Goal: Task Accomplishment & Management: Complete application form

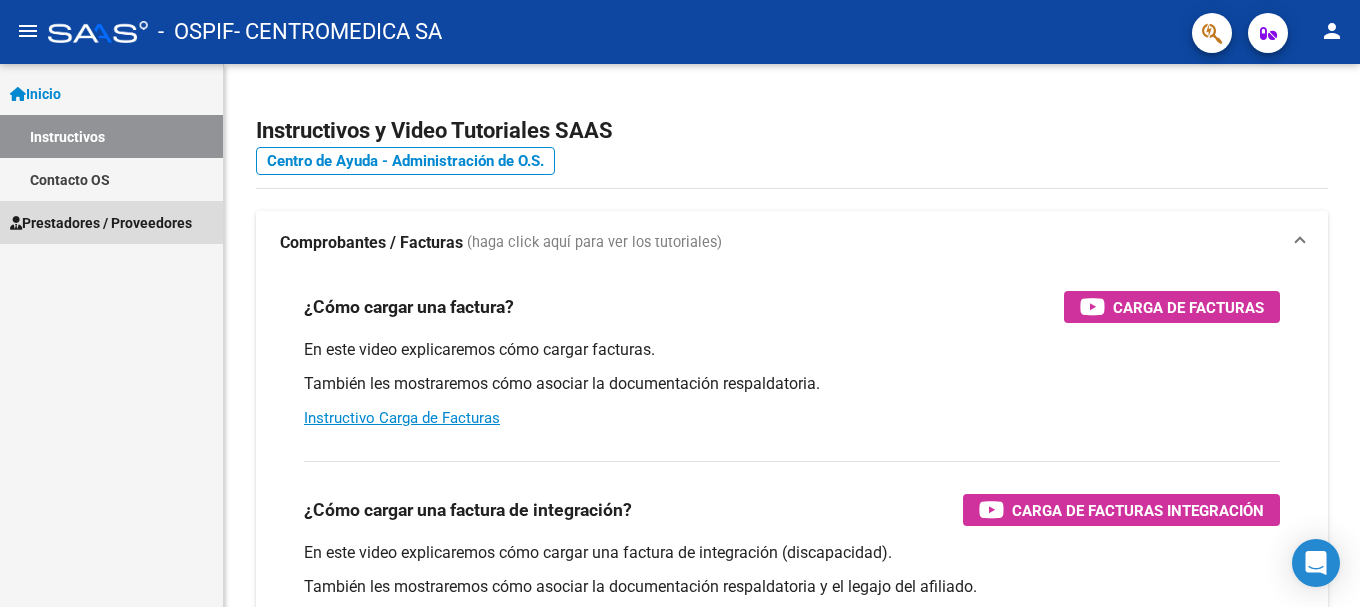
click at [67, 224] on span "Prestadores / Proveedores" at bounding box center [101, 223] width 182 height 22
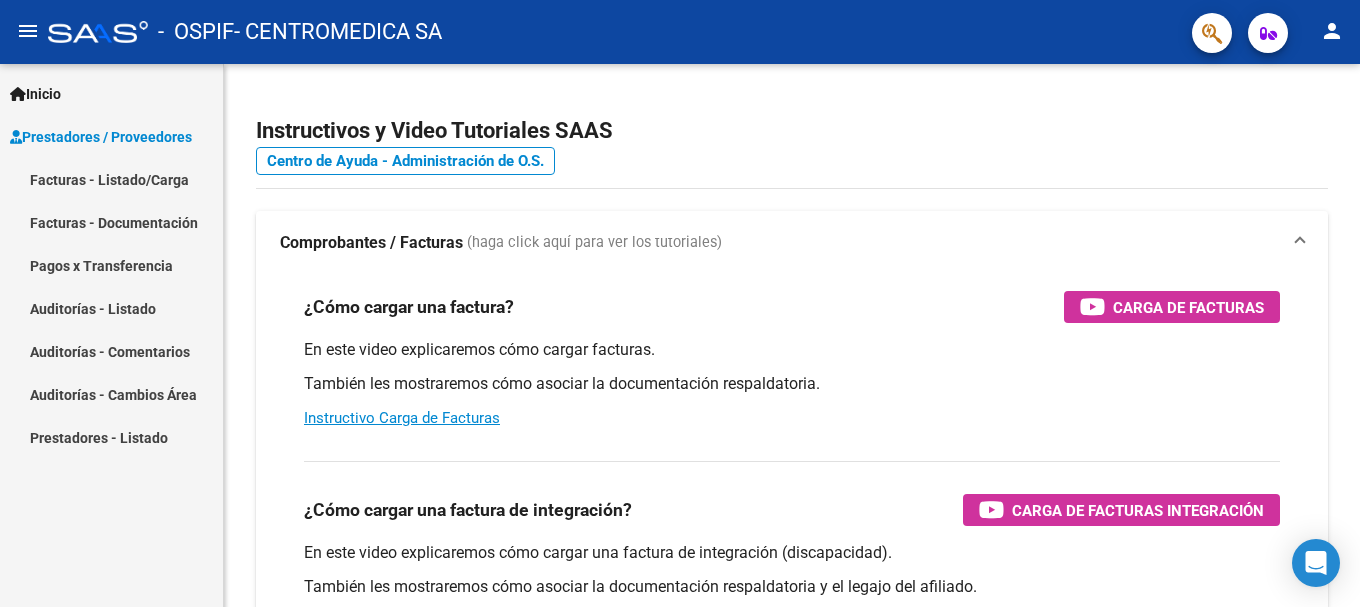
click at [70, 179] on link "Facturas - Listado/Carga" at bounding box center [111, 179] width 223 height 43
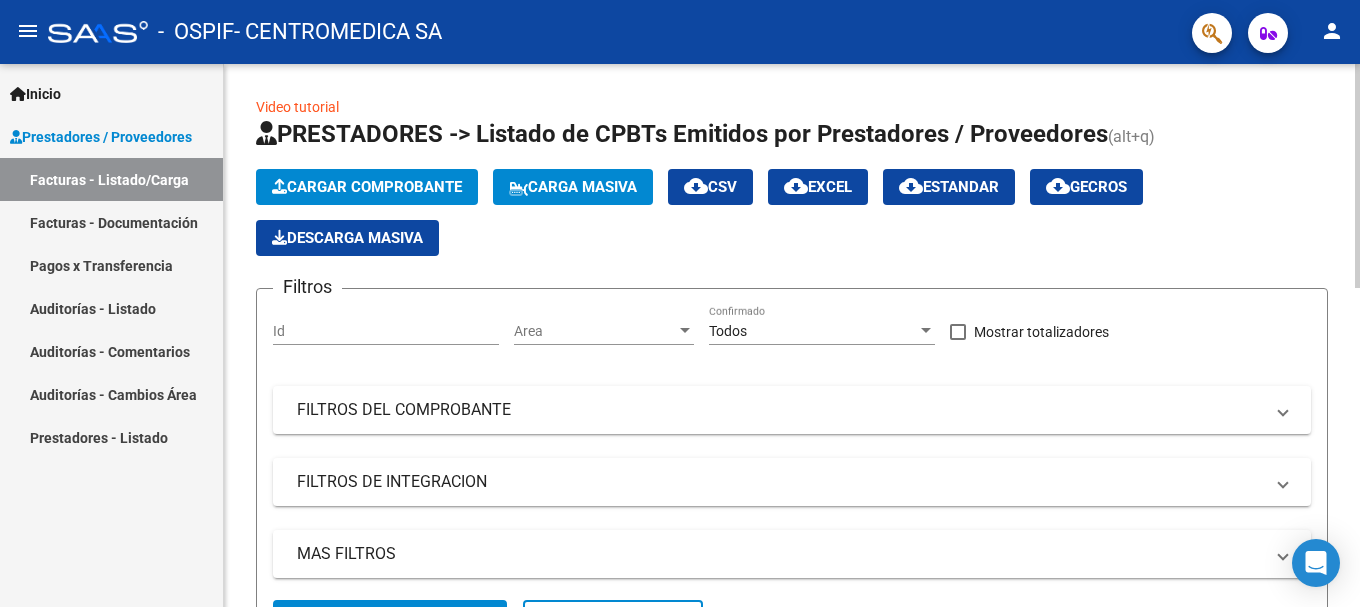
click at [342, 184] on span "Cargar Comprobante" at bounding box center [367, 187] width 190 height 18
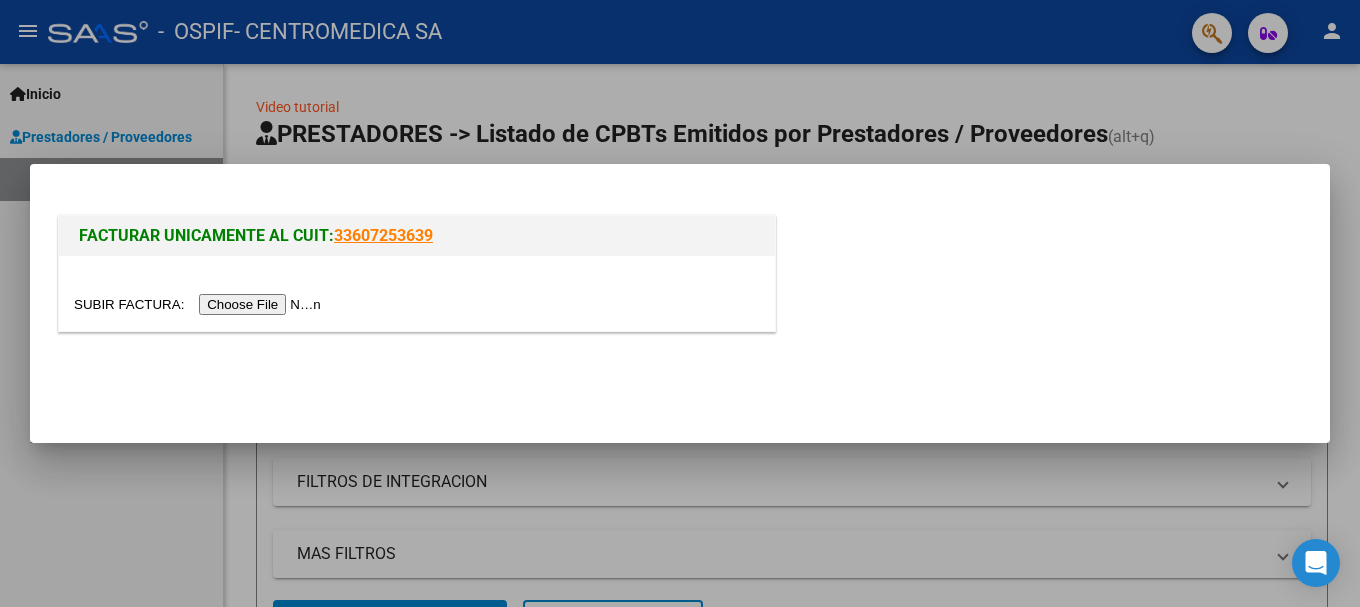
click at [305, 309] on input "file" at bounding box center [200, 304] width 253 height 21
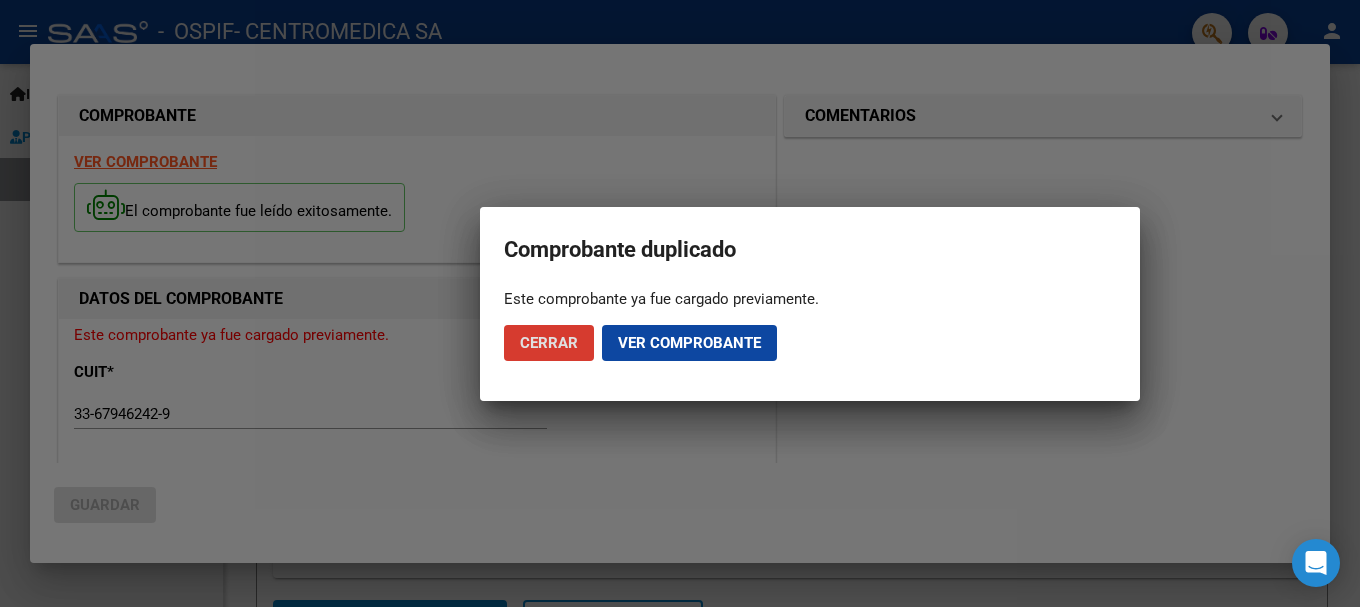
click at [555, 339] on span "Cerrar" at bounding box center [549, 343] width 58 height 18
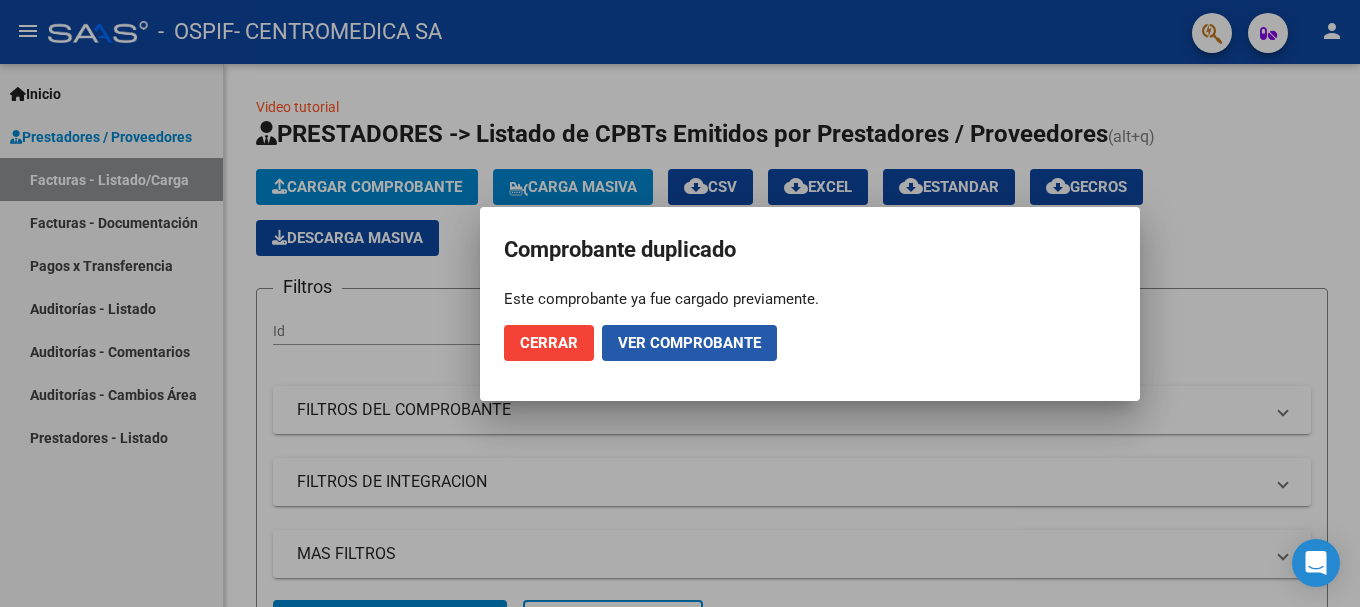
click at [759, 343] on span "Ver comprobante" at bounding box center [689, 343] width 143 height 18
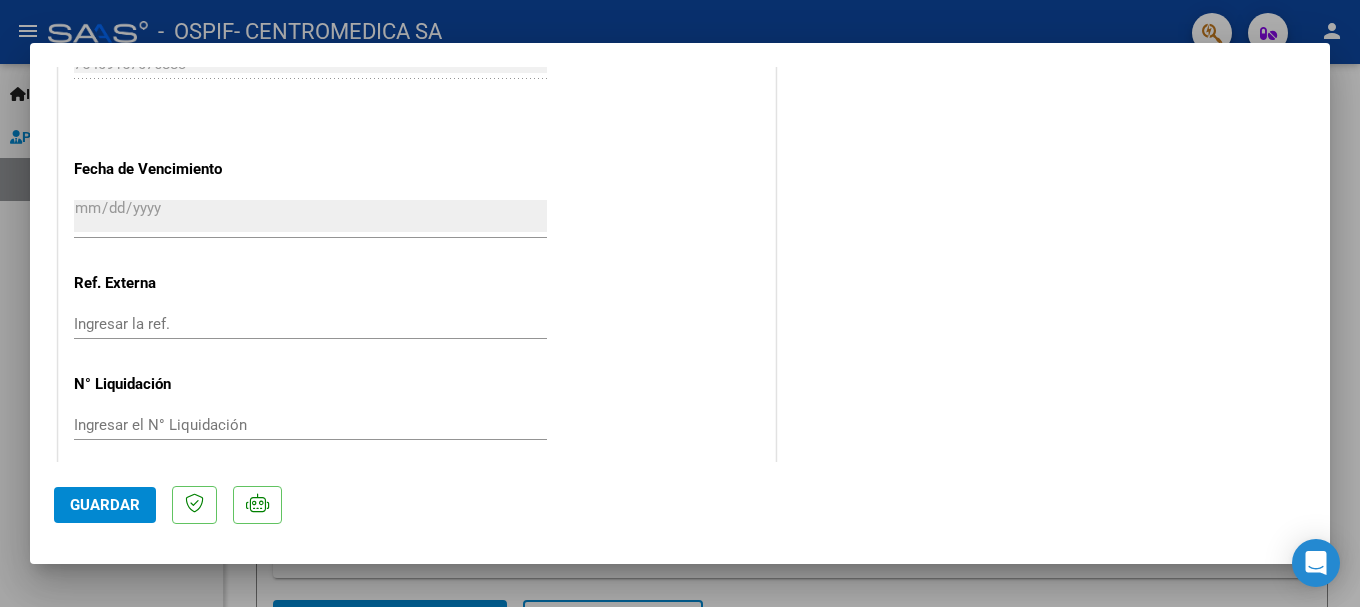
scroll to position [1129, 0]
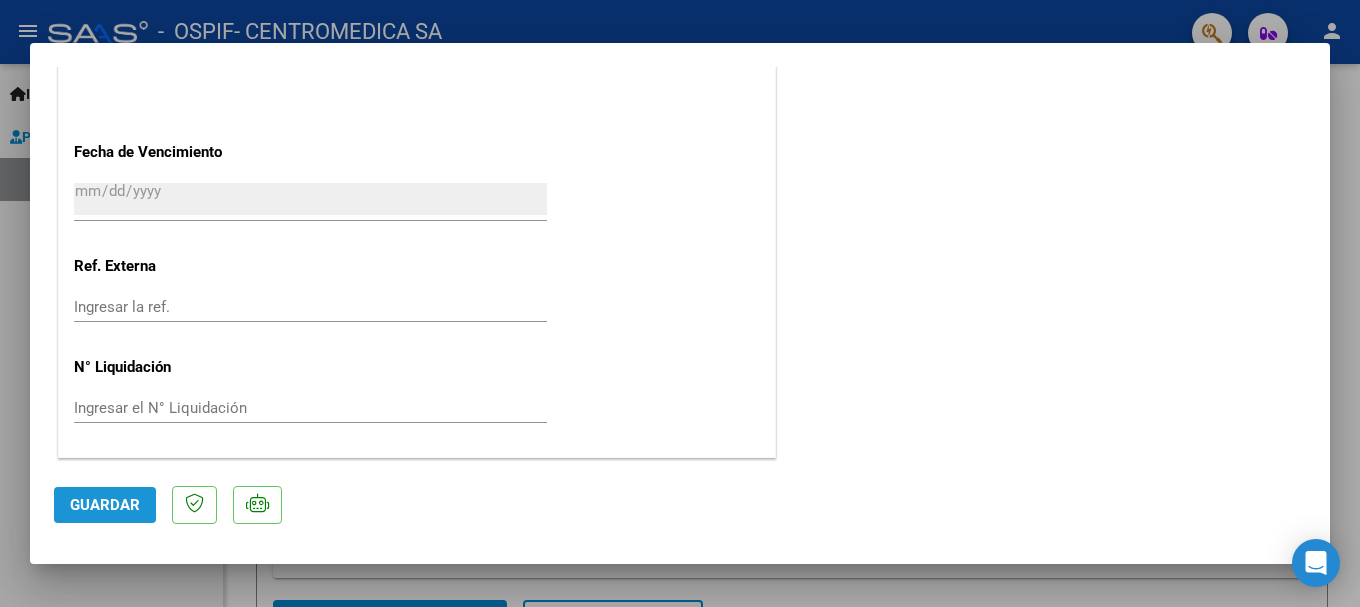
click at [122, 499] on span "Guardar" at bounding box center [105, 505] width 70 height 18
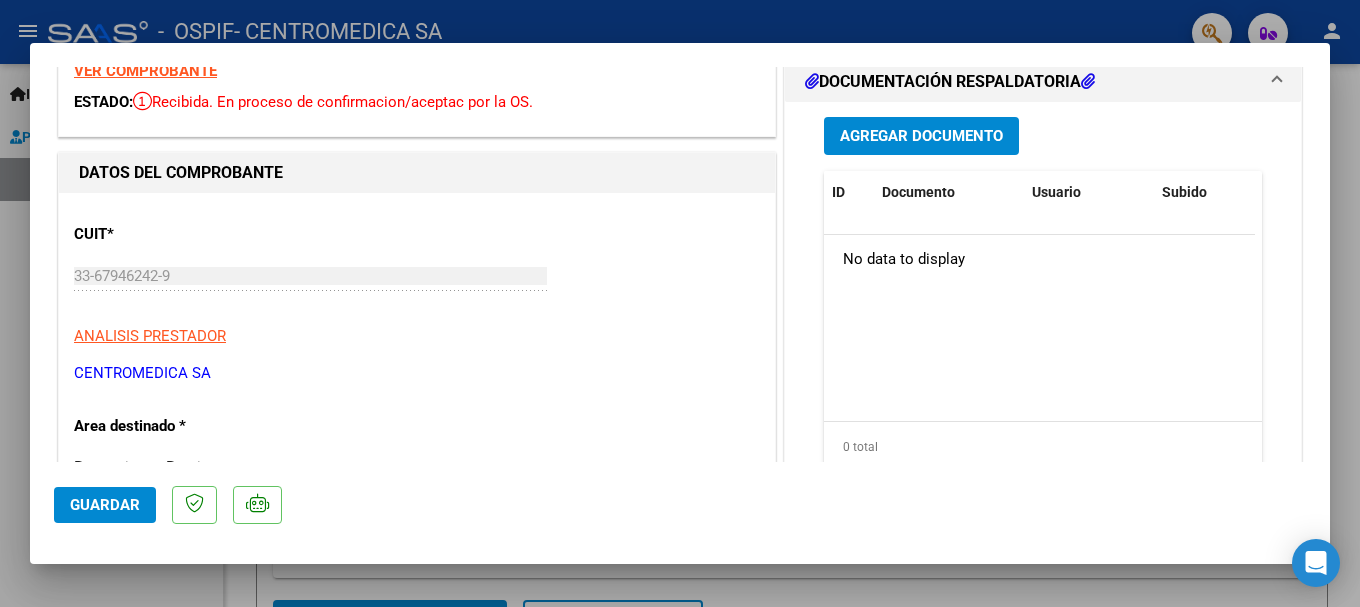
scroll to position [0, 0]
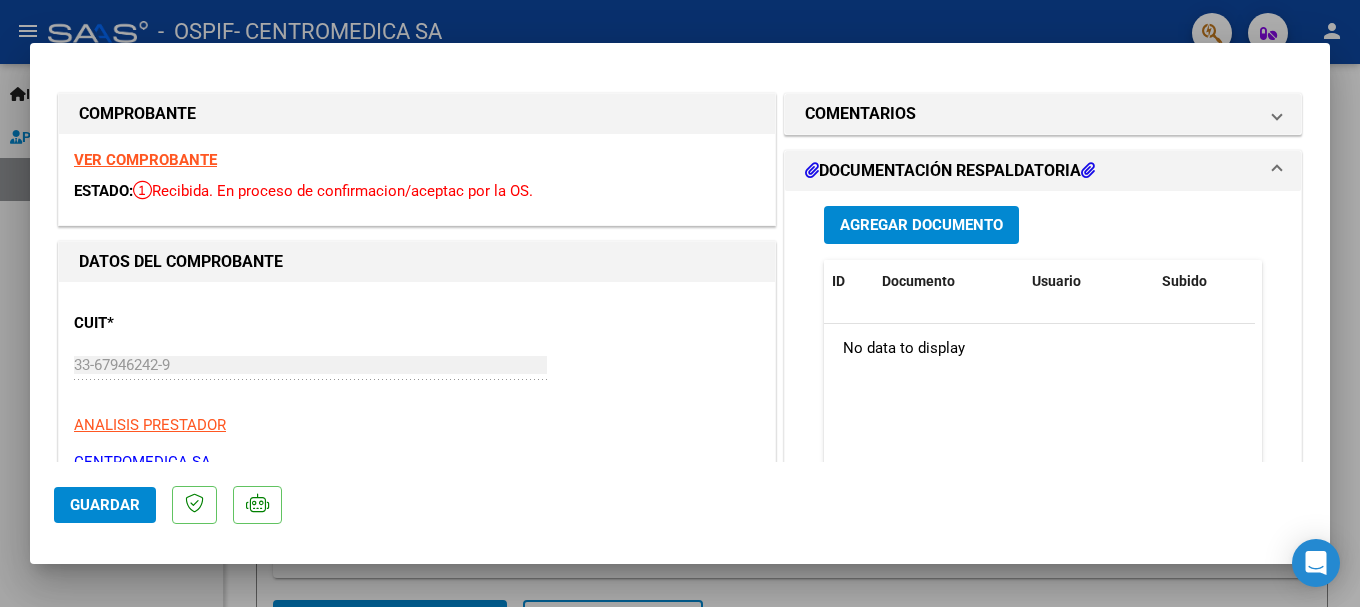
click at [923, 168] on h1 "DOCUMENTACIÓN RESPALDATORIA" at bounding box center [950, 171] width 290 height 24
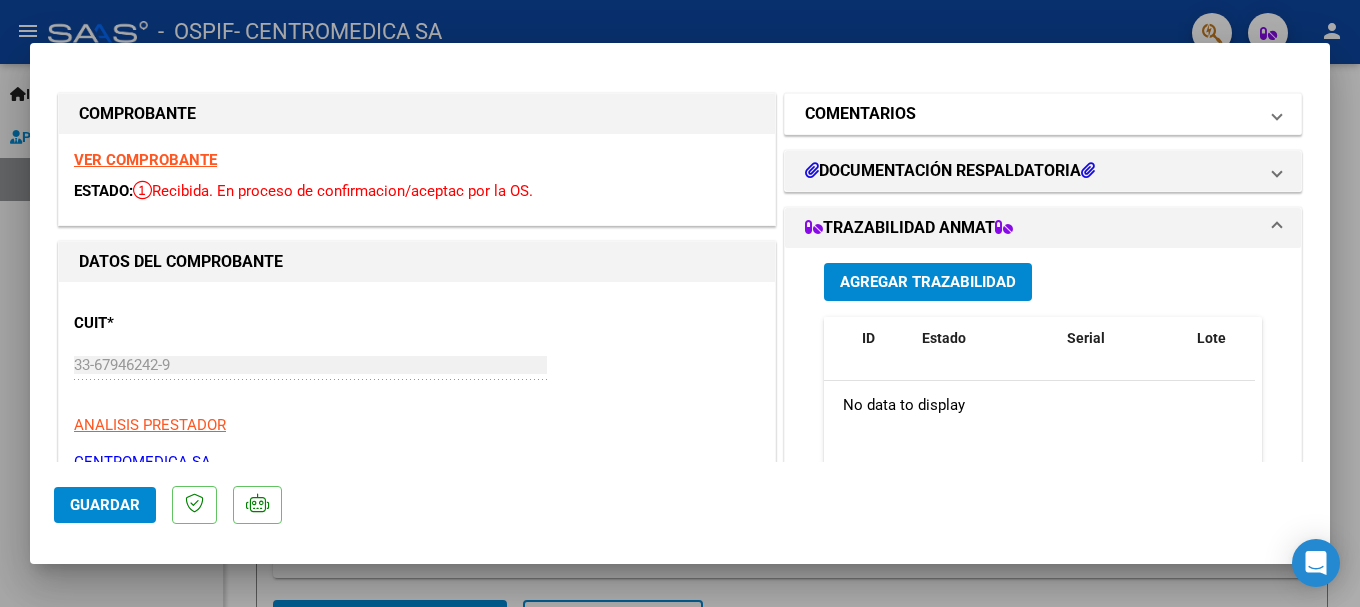
click at [845, 116] on h1 "COMENTARIOS" at bounding box center [860, 114] width 111 height 24
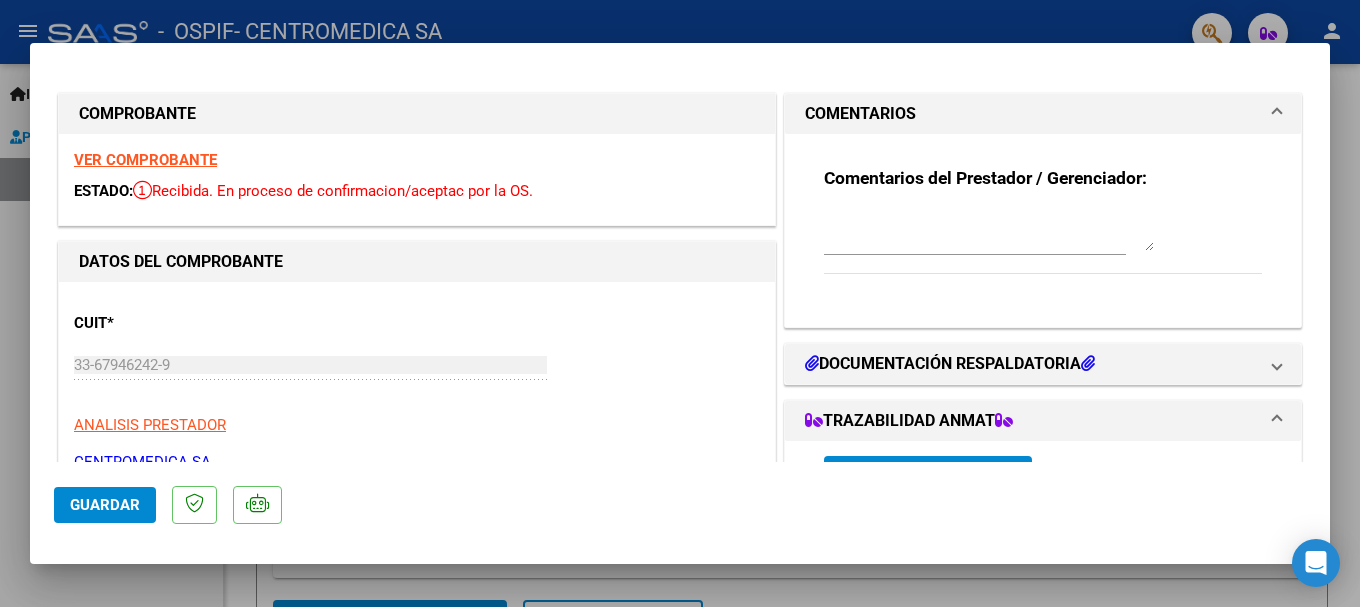
click at [855, 243] on textarea at bounding box center [989, 231] width 330 height 40
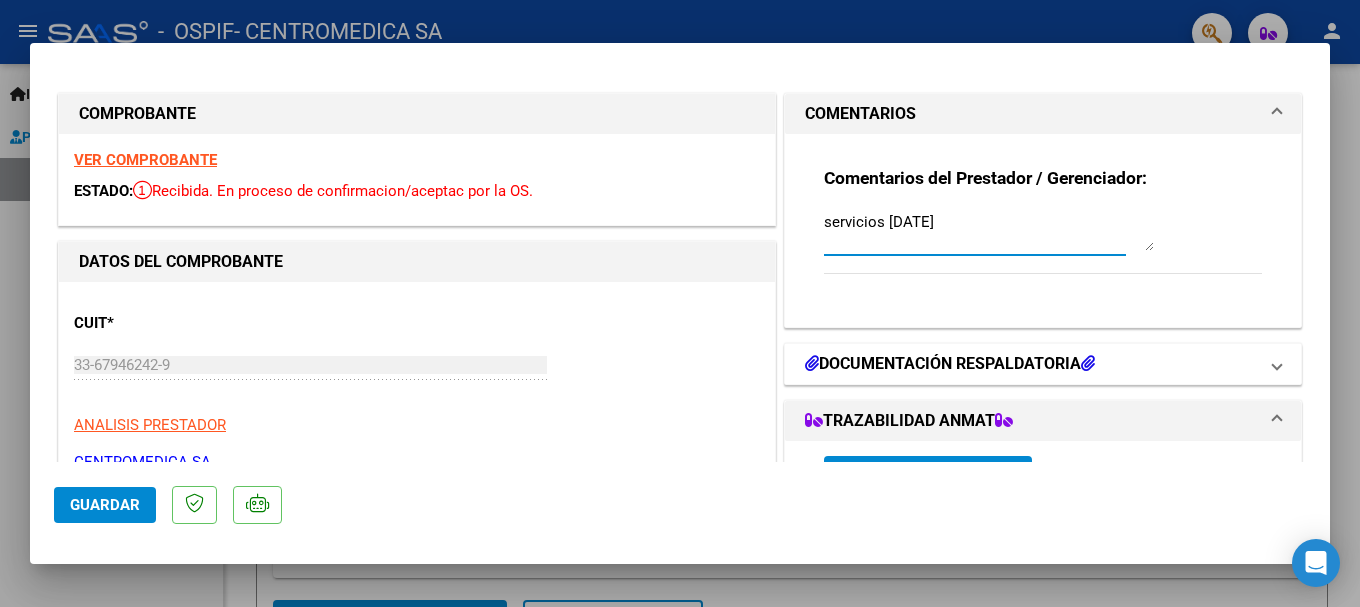
type textarea "servicios [DATE]"
click at [864, 365] on h1 "DOCUMENTACIÓN RESPALDATORIA" at bounding box center [950, 364] width 290 height 24
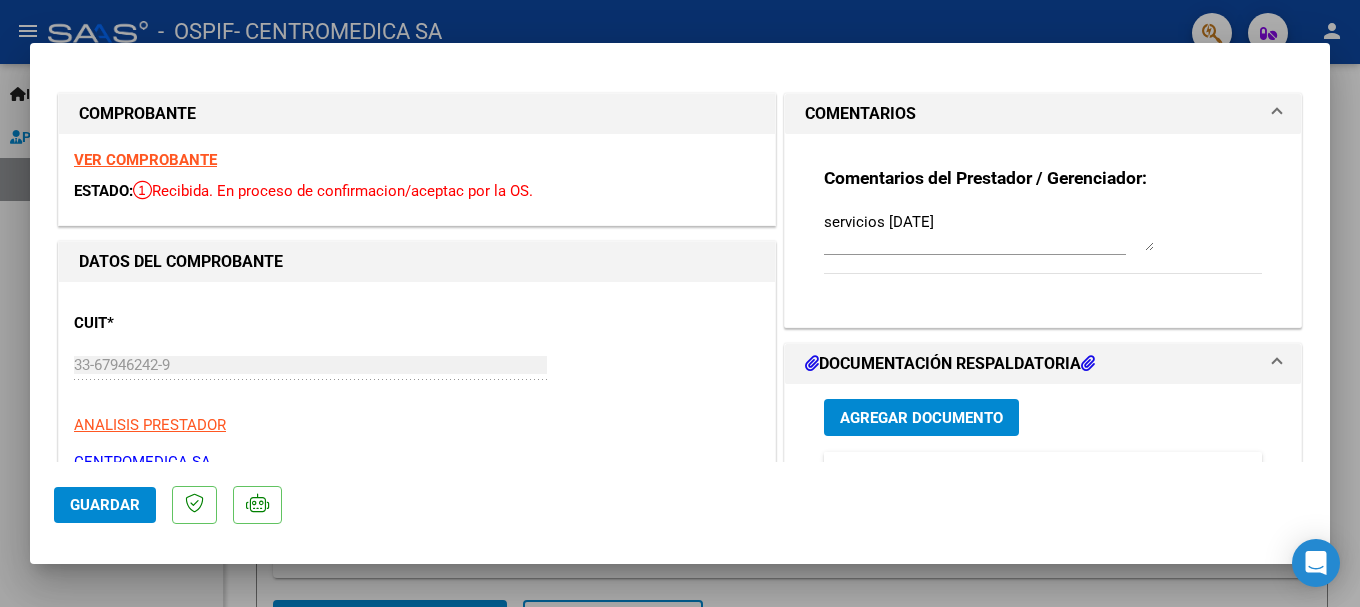
click at [887, 425] on span "Agregar Documento" at bounding box center [921, 418] width 163 height 18
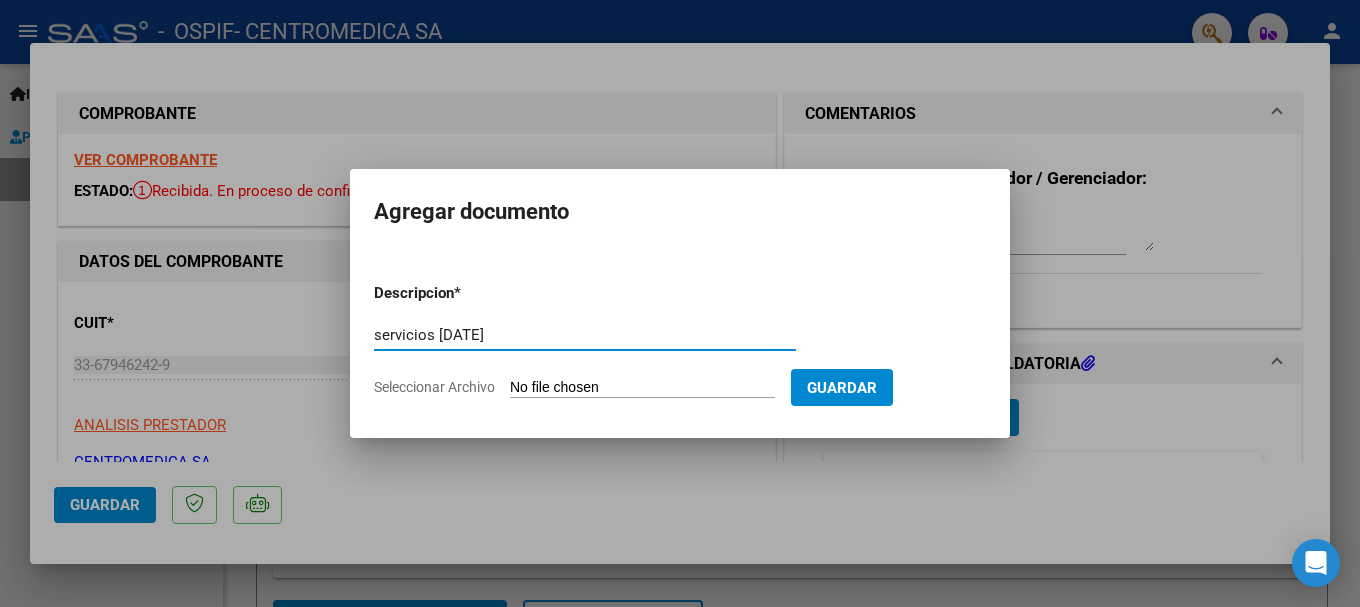
type input "servicios [DATE]"
click at [538, 387] on input "Seleccionar Archivo" at bounding box center [642, 388] width 265 height 19
type input "C:\fakepath\fibrocemento.xlsx"
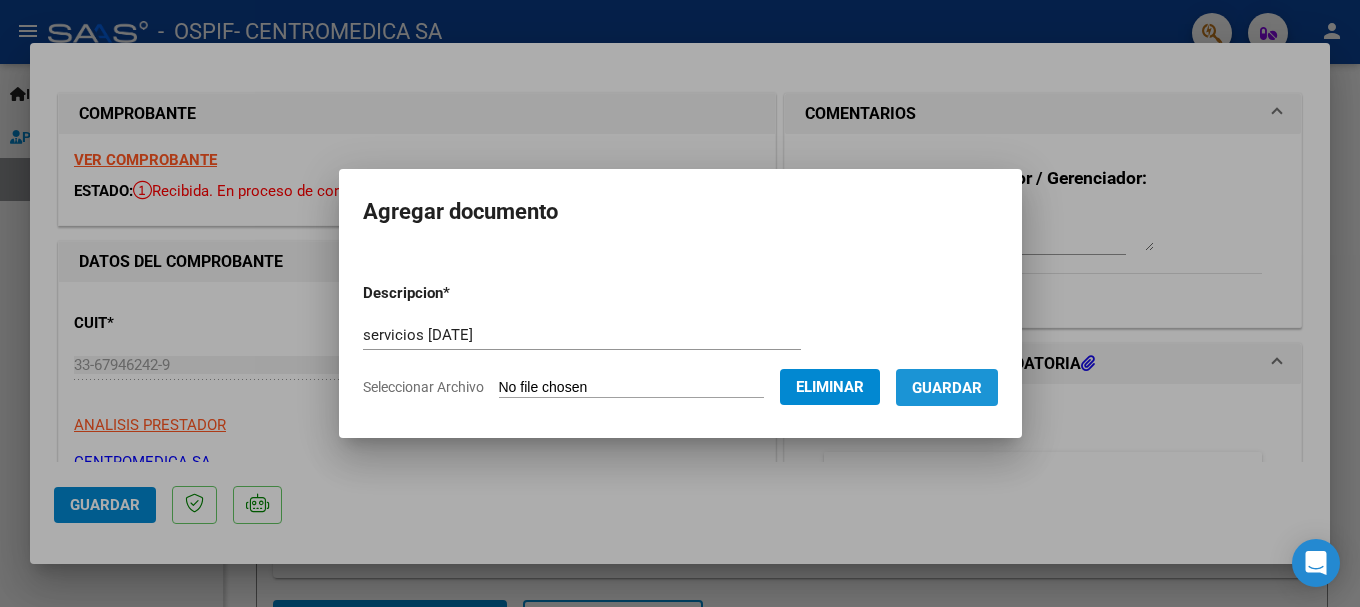
click at [973, 396] on button "Guardar" at bounding box center [947, 387] width 102 height 37
